Goal: Obtain resource: Obtain resource

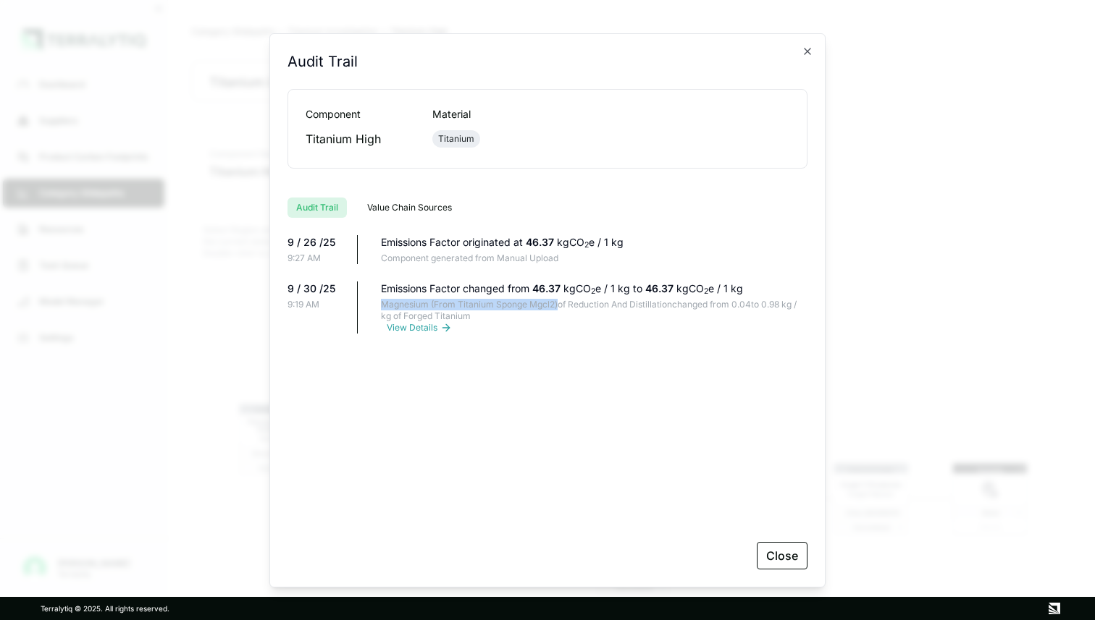
scroll to position [70, 0]
click at [810, 57] on div "Audit Trail Component Material Titanium High Titanium Audit Trail Value Chain S…" at bounding box center [547, 310] width 556 height 555
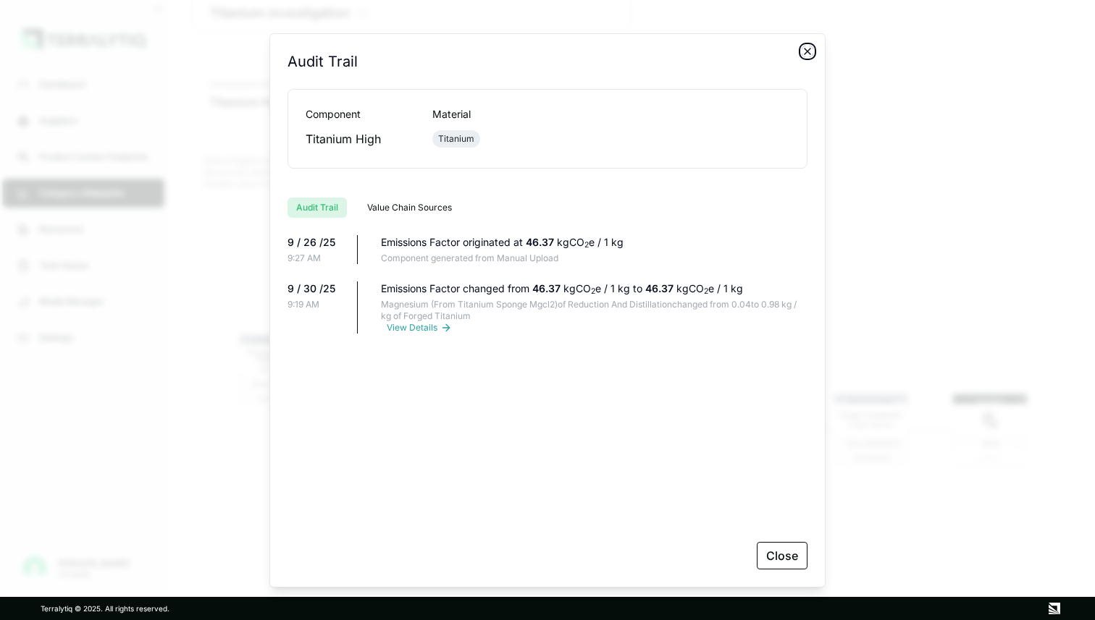
click at [808, 51] on icon "button" at bounding box center [807, 52] width 6 height 6
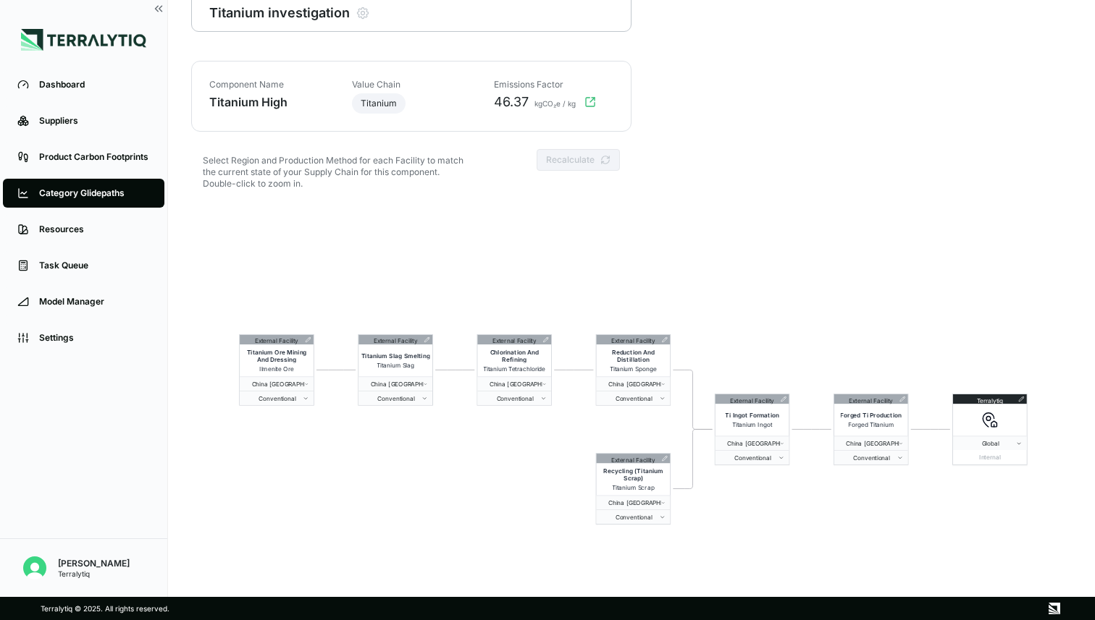
scroll to position [0, 0]
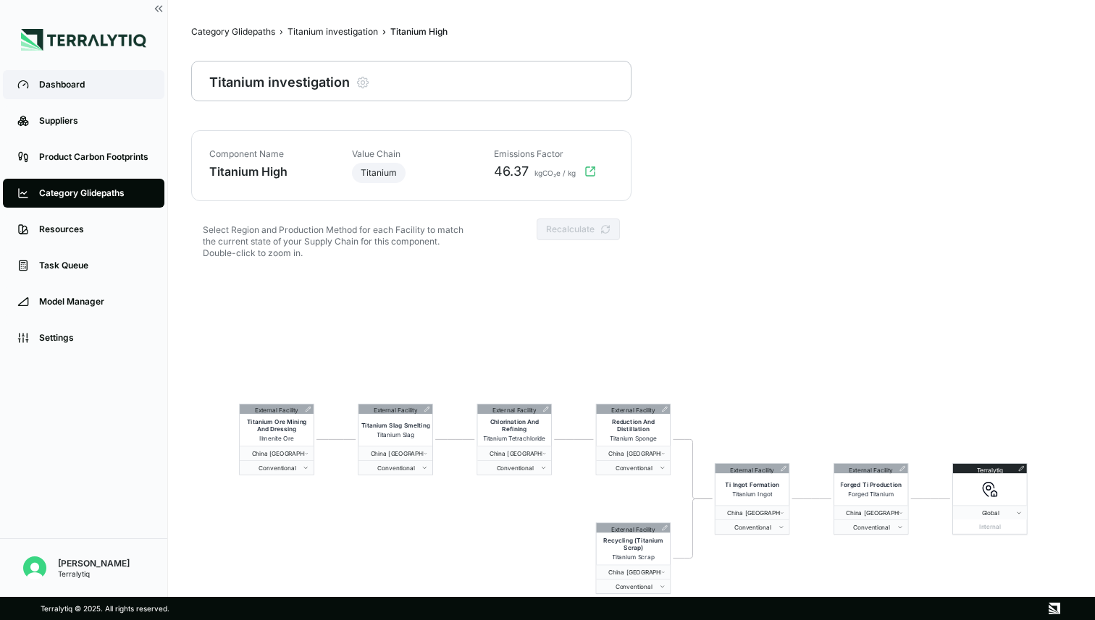
click at [57, 86] on div "Dashboard" at bounding box center [94, 85] width 111 height 12
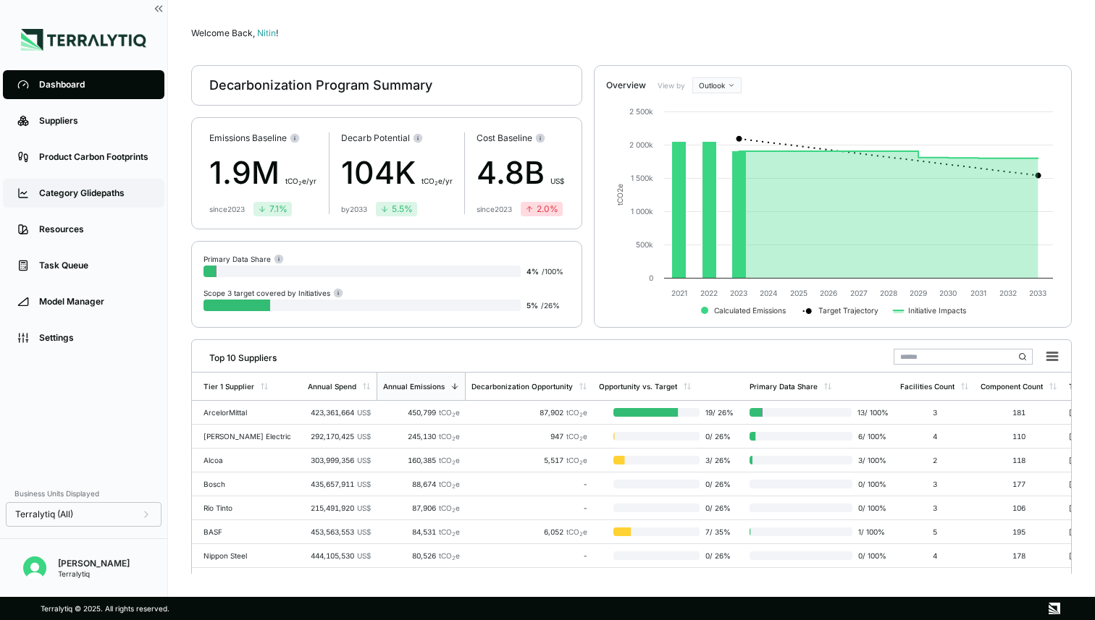
click at [86, 194] on div "Category Glidepaths" at bounding box center [94, 194] width 111 height 12
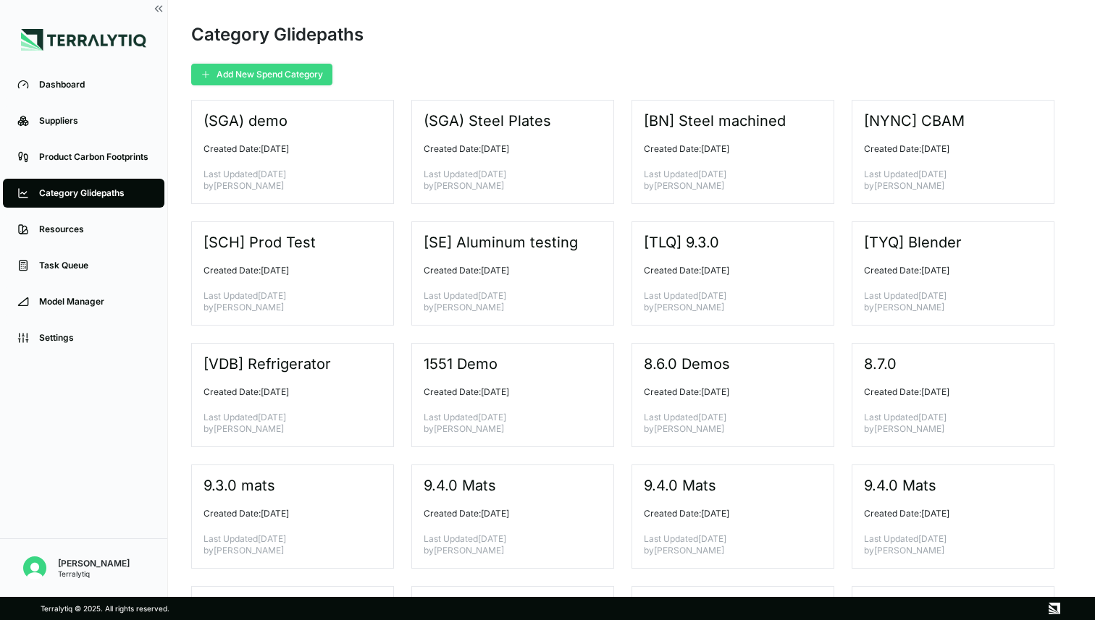
click at [290, 75] on button "Add New Spend Category" at bounding box center [261, 75] width 141 height 22
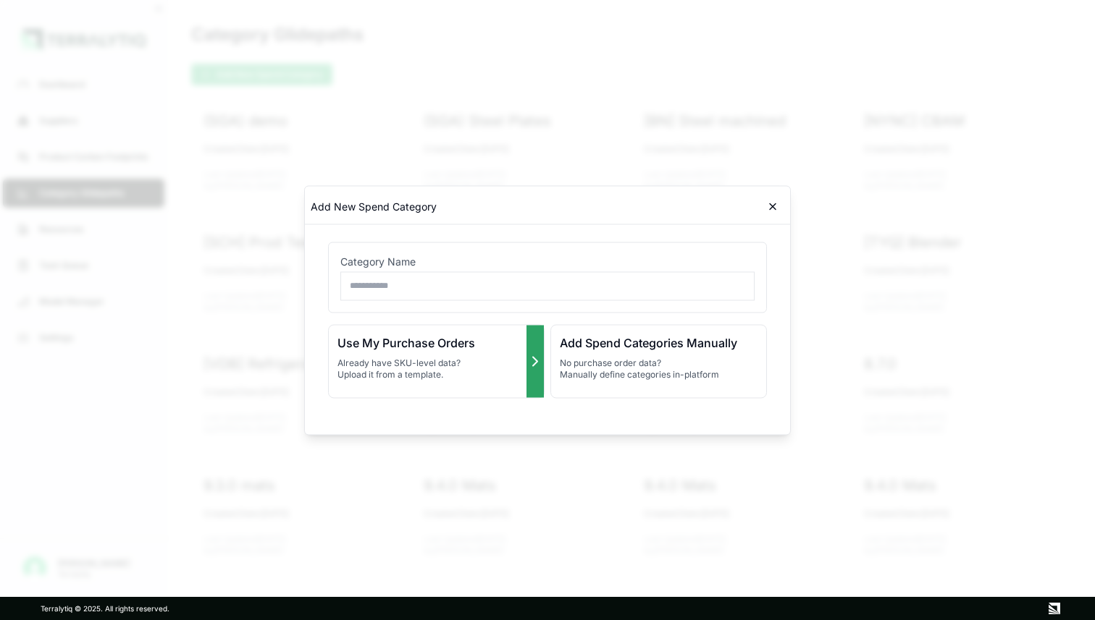
click at [435, 359] on p "Already have SKU-level data? Upload it from a template." at bounding box center [436, 368] width 198 height 23
click at [519, 283] on input "text" at bounding box center [547, 285] width 414 height 29
type input "**********"
click at [429, 345] on h3 "Use My Purchase Orders" at bounding box center [436, 342] width 198 height 17
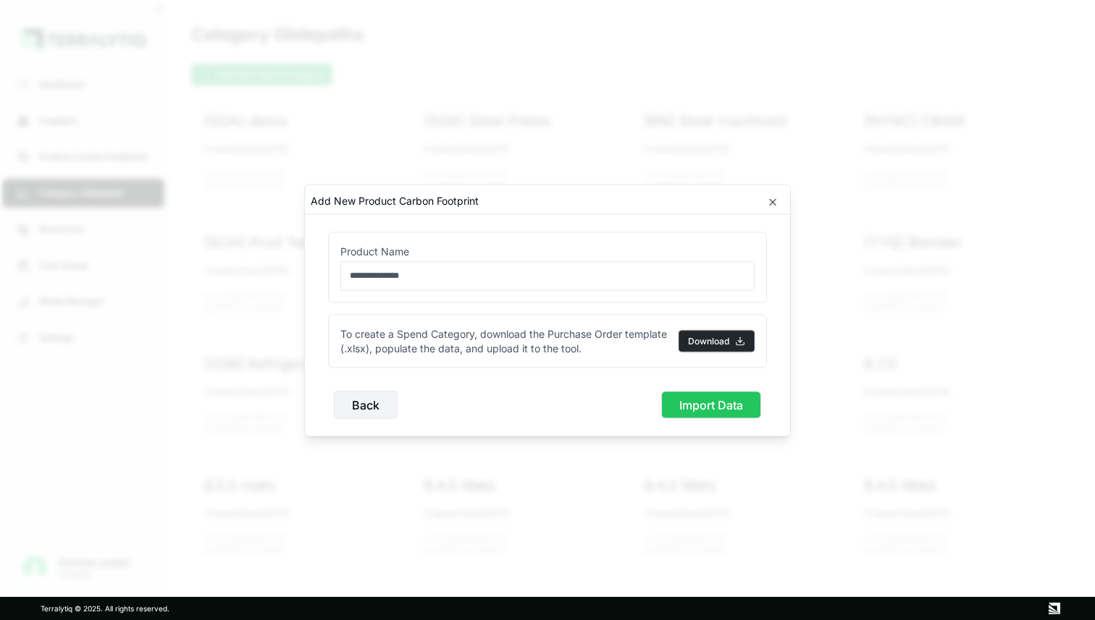
click at [710, 344] on button "Download" at bounding box center [716, 341] width 76 height 22
